Goal: Communication & Community: Share content

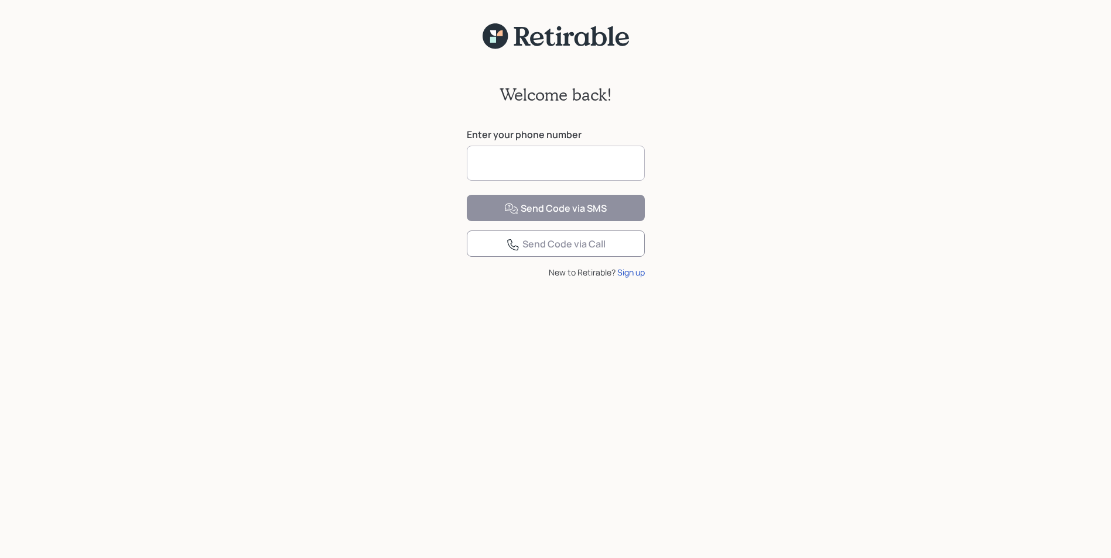
click at [487, 167] on input at bounding box center [556, 163] width 178 height 35
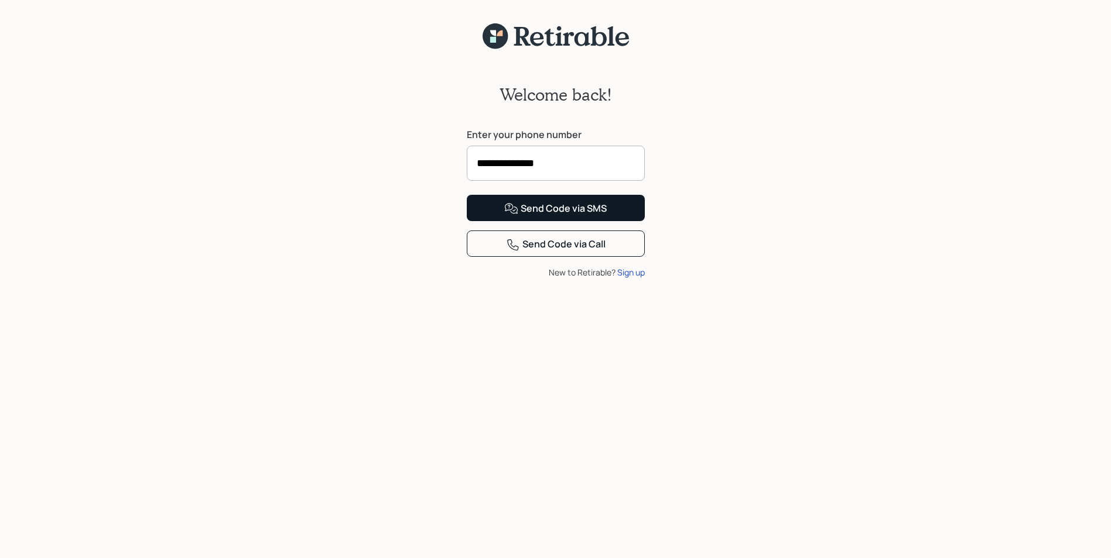
type input "**********"
click at [568, 216] on div "Send Code via SMS" at bounding box center [555, 209] width 102 height 14
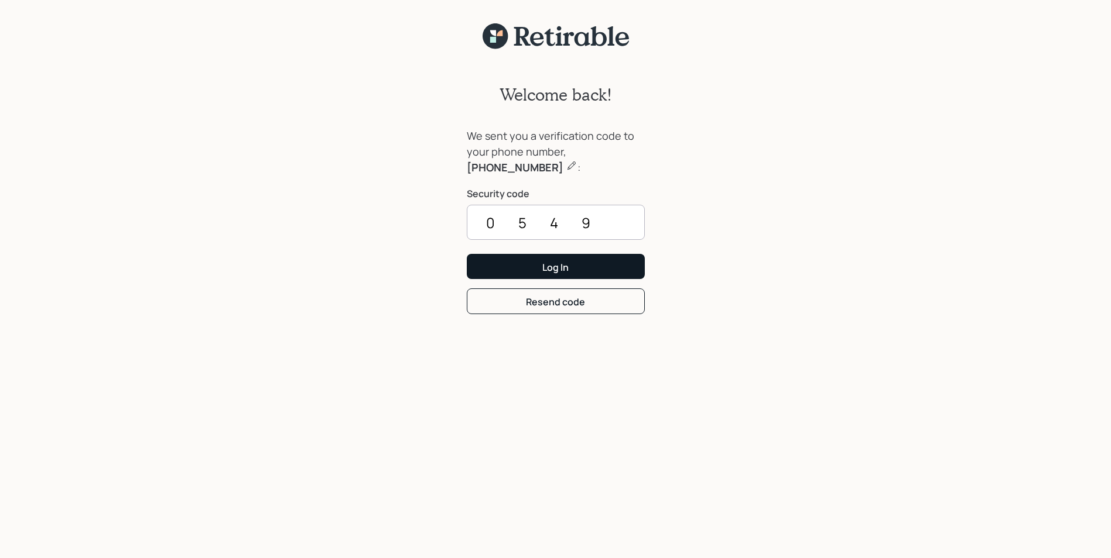
type input "0549"
click at [604, 262] on button "Log In" at bounding box center [556, 266] width 178 height 25
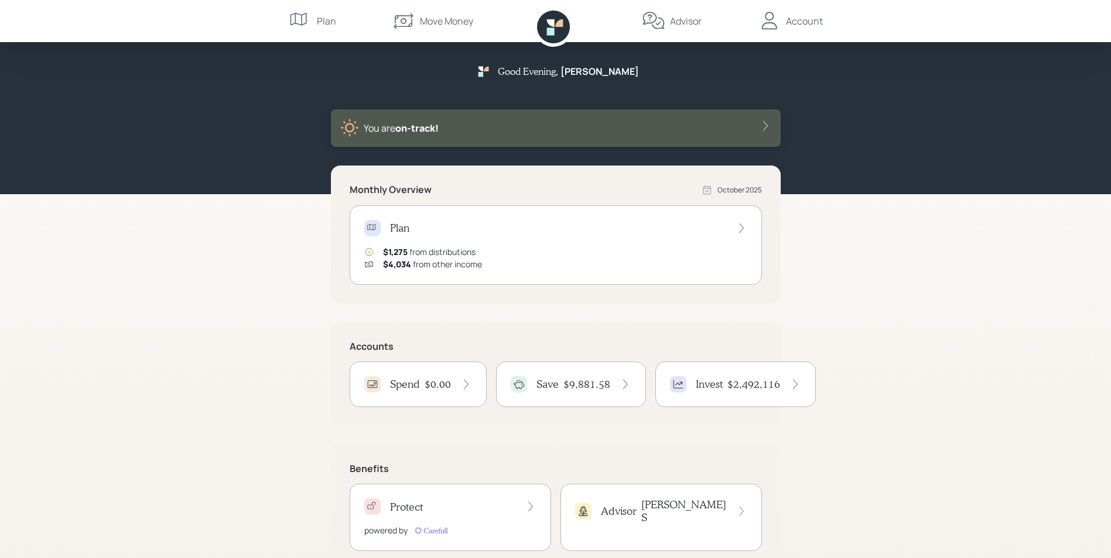
scroll to position [30, 0]
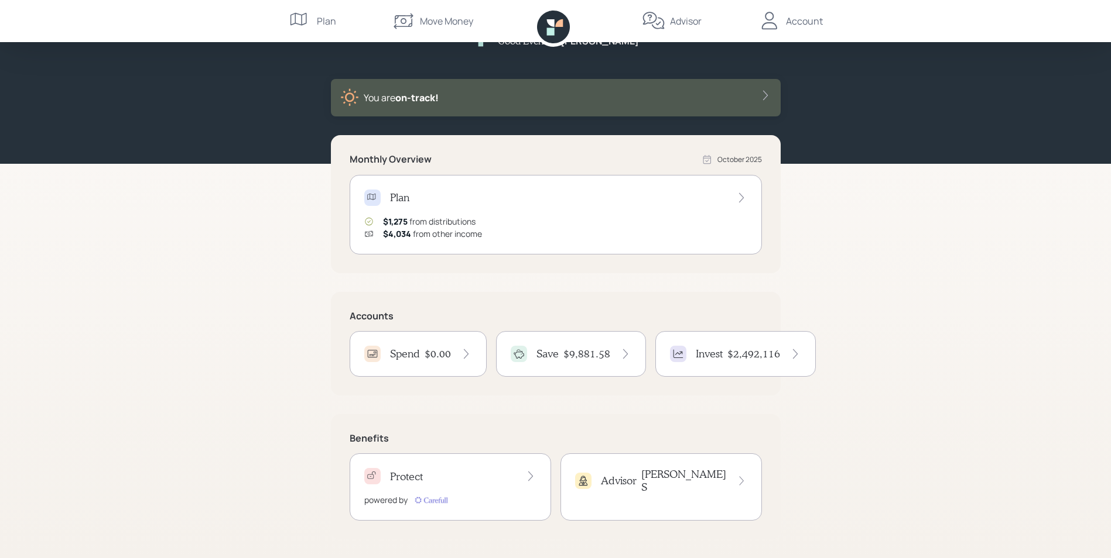
click at [580, 352] on h4 "$9,881.58" at bounding box center [586, 354] width 47 height 13
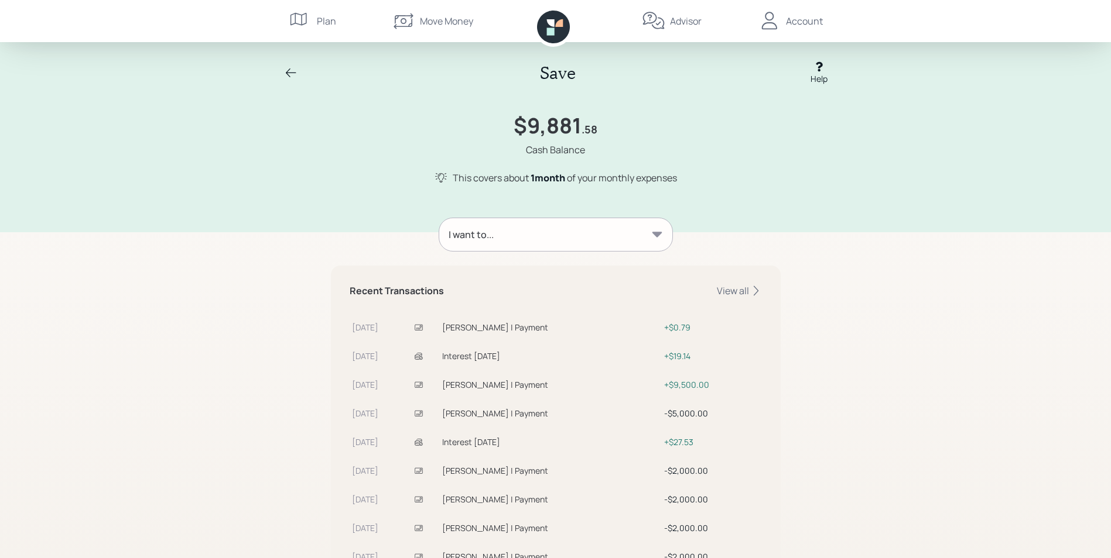
click at [803, 22] on div "Account" at bounding box center [804, 21] width 37 height 14
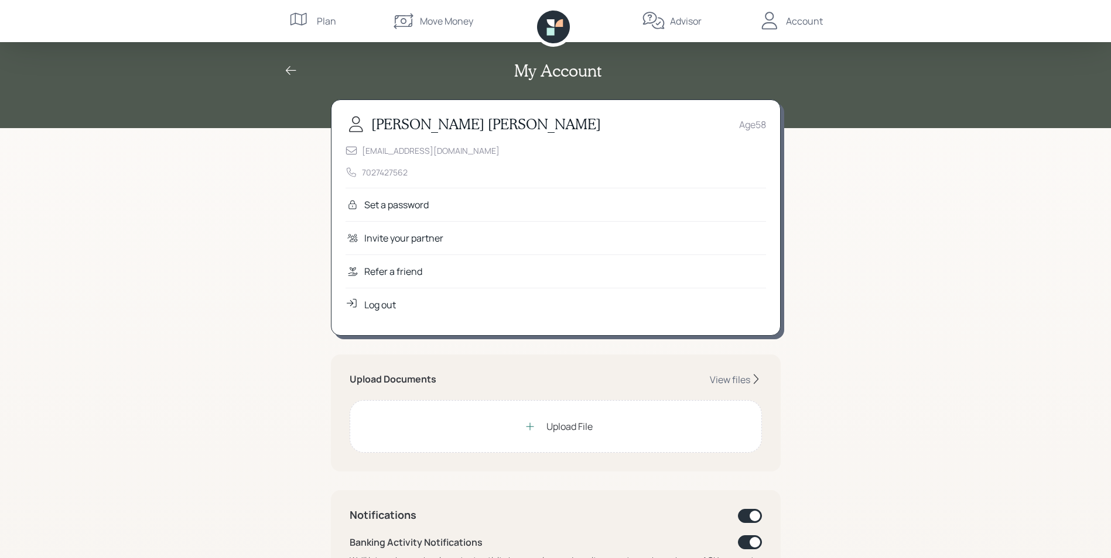
click at [387, 275] on div "Refer a friend" at bounding box center [393, 272] width 58 height 14
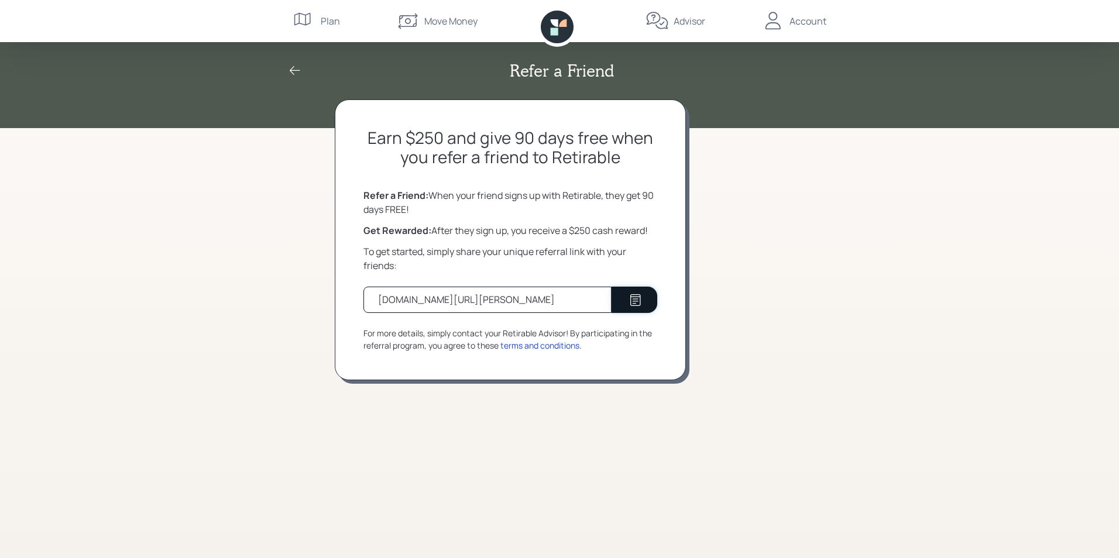
click at [630, 296] on icon at bounding box center [636, 300] width 14 height 14
click at [633, 301] on icon at bounding box center [636, 300] width 14 height 14
click at [775, 232] on div "Earn $250 and give 90 days free when you refer a friend to Retirable Refer a Fr…" at bounding box center [560, 329] width 450 height 459
click at [291, 68] on icon at bounding box center [295, 71] width 14 height 14
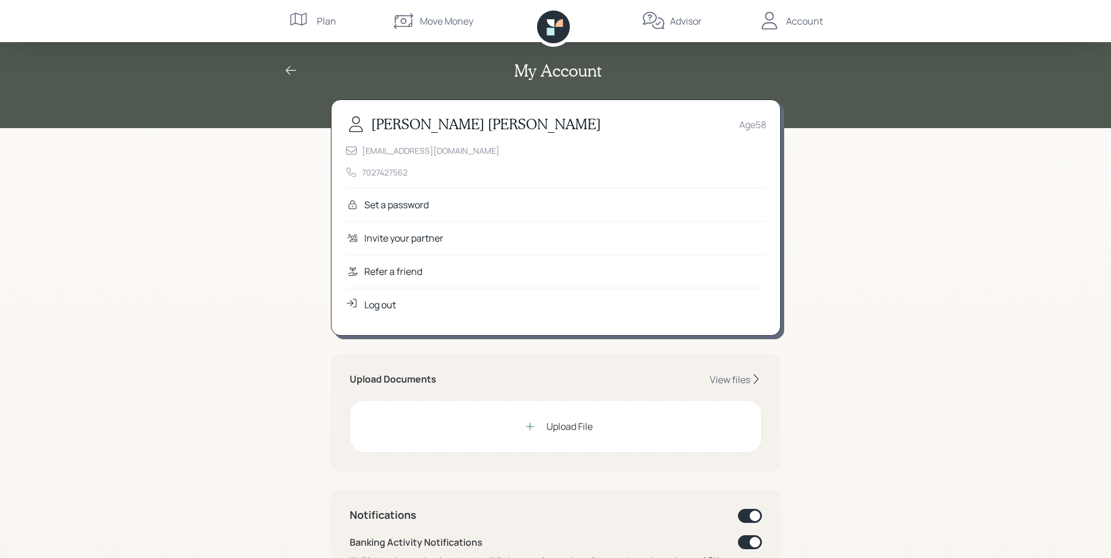
click at [307, 14] on icon at bounding box center [300, 20] width 23 height 23
